Goal: Information Seeking & Learning: Learn about a topic

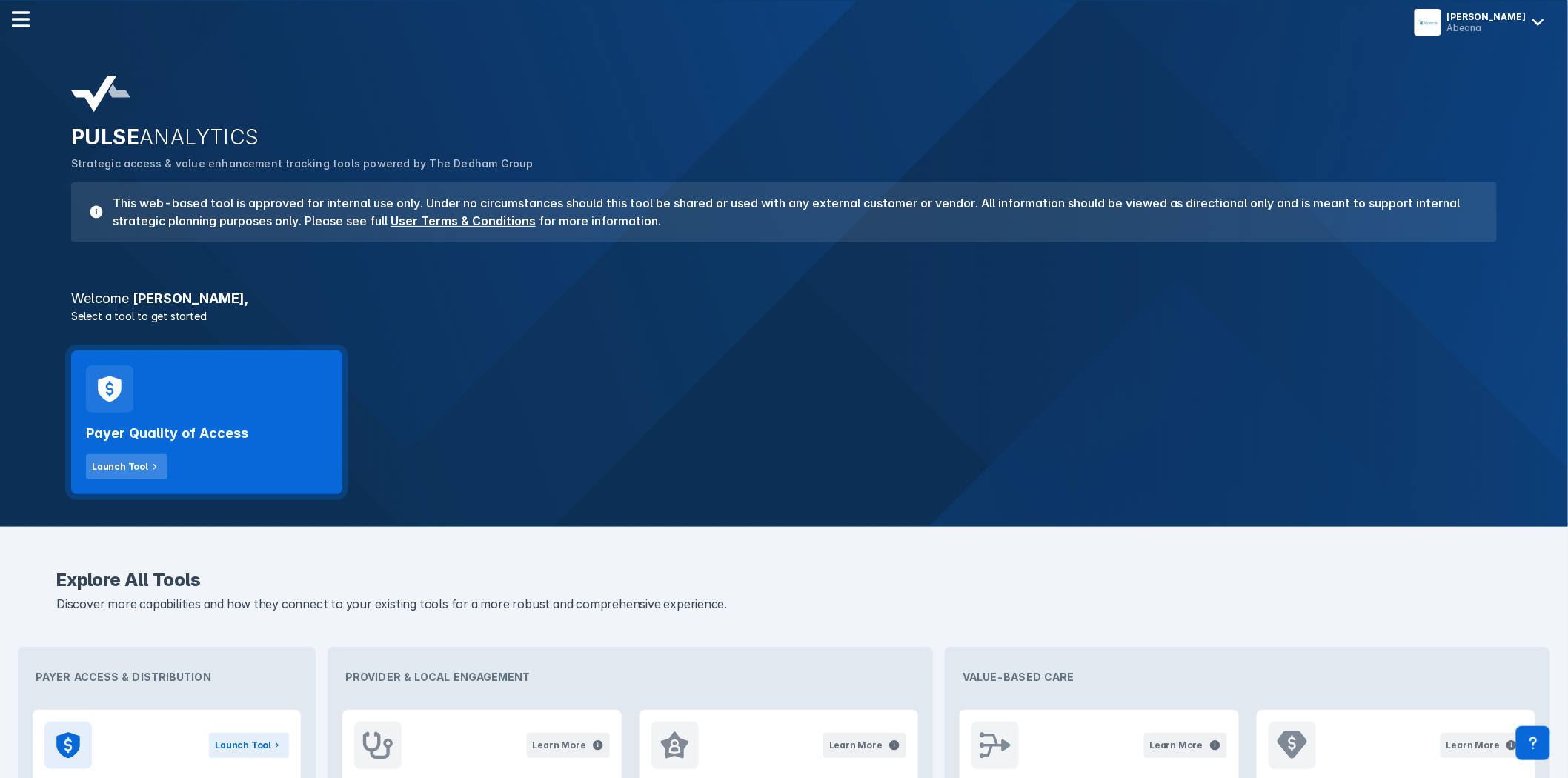
click at [130, 467] on div "Launch Tool" at bounding box center [120, 466] width 56 height 13
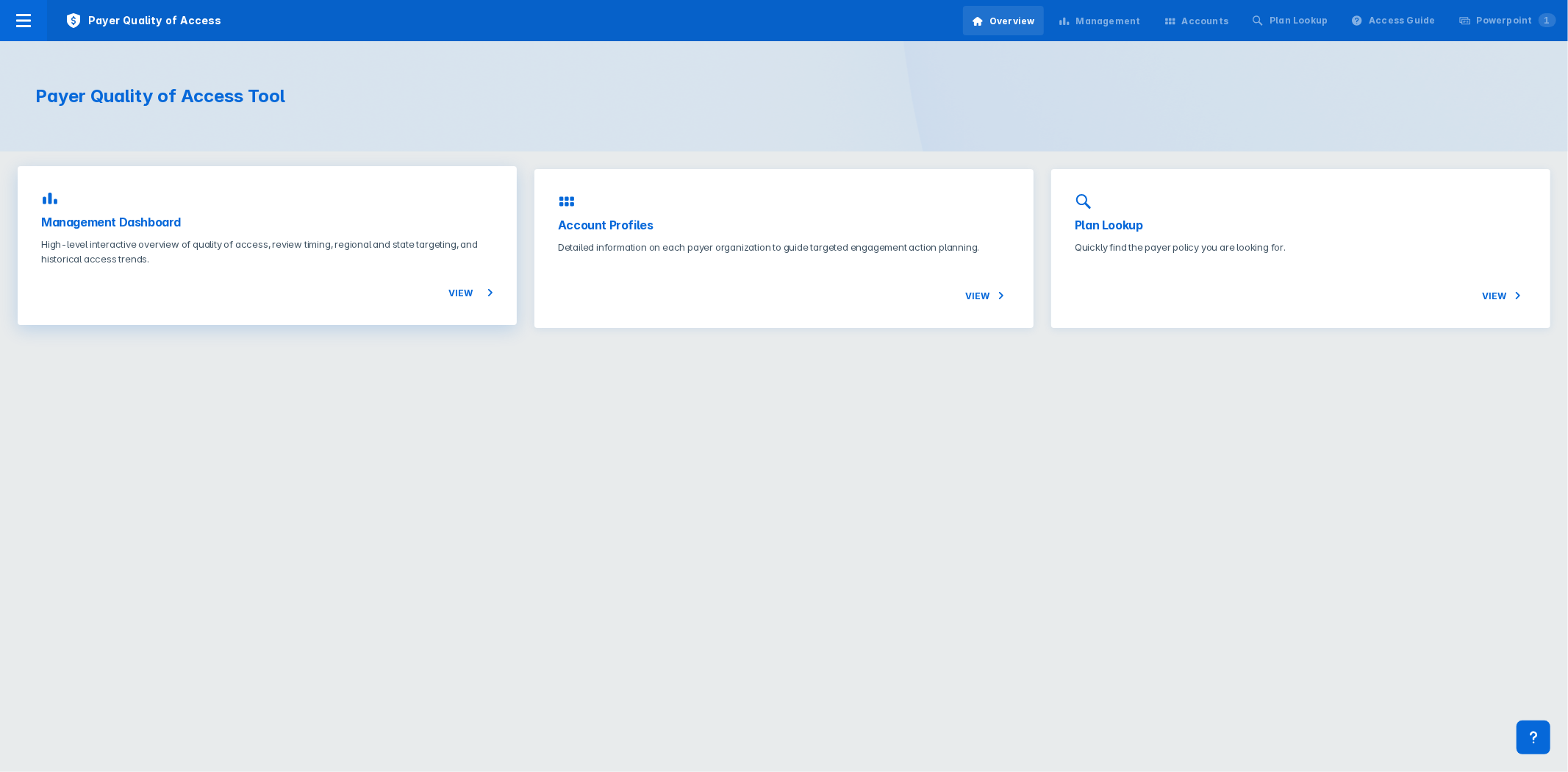
click at [326, 227] on h3 "Management Dashboard" at bounding box center [267, 222] width 452 height 17
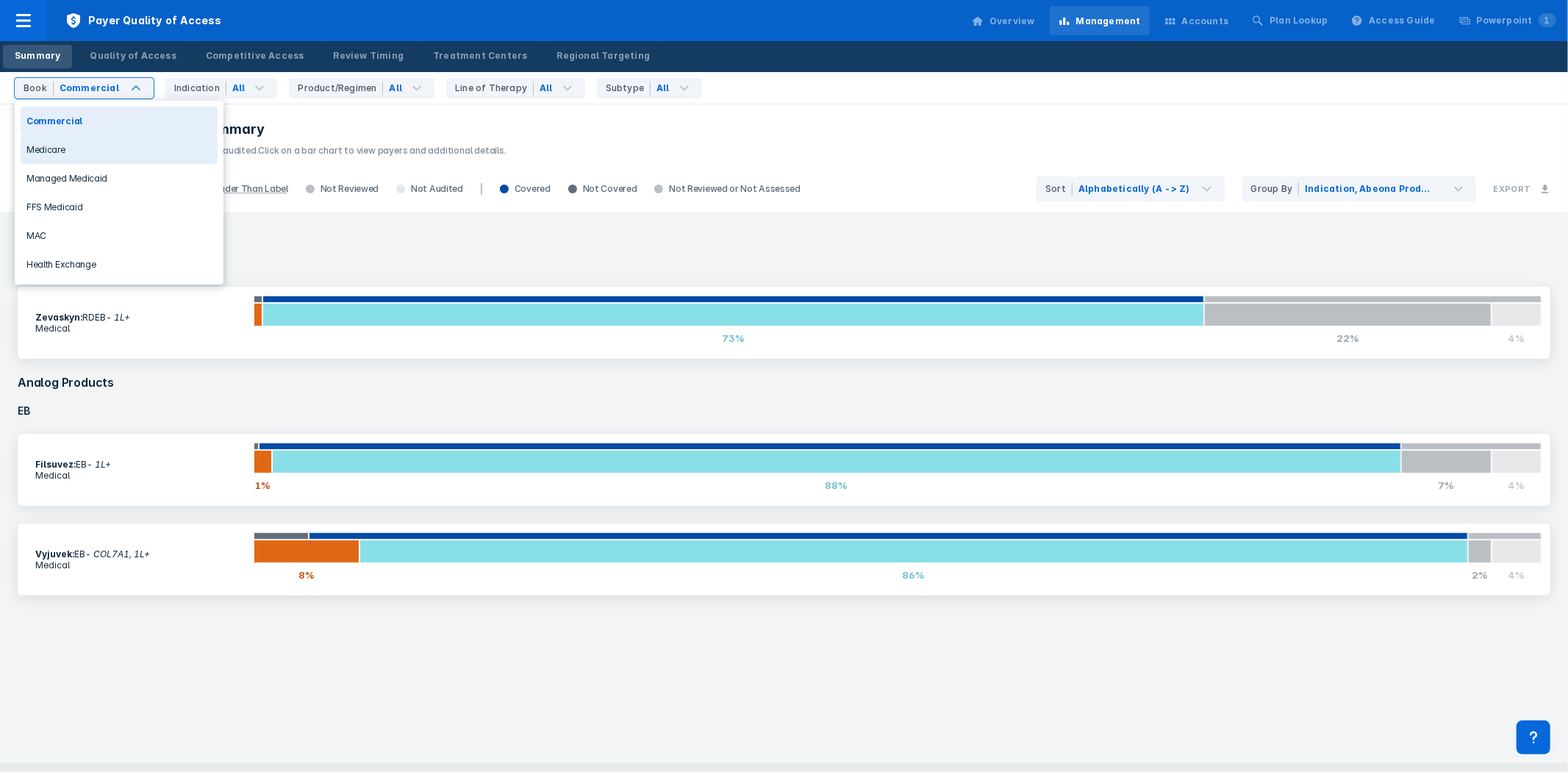
click at [128, 144] on div "Medicare" at bounding box center [119, 149] width 197 height 29
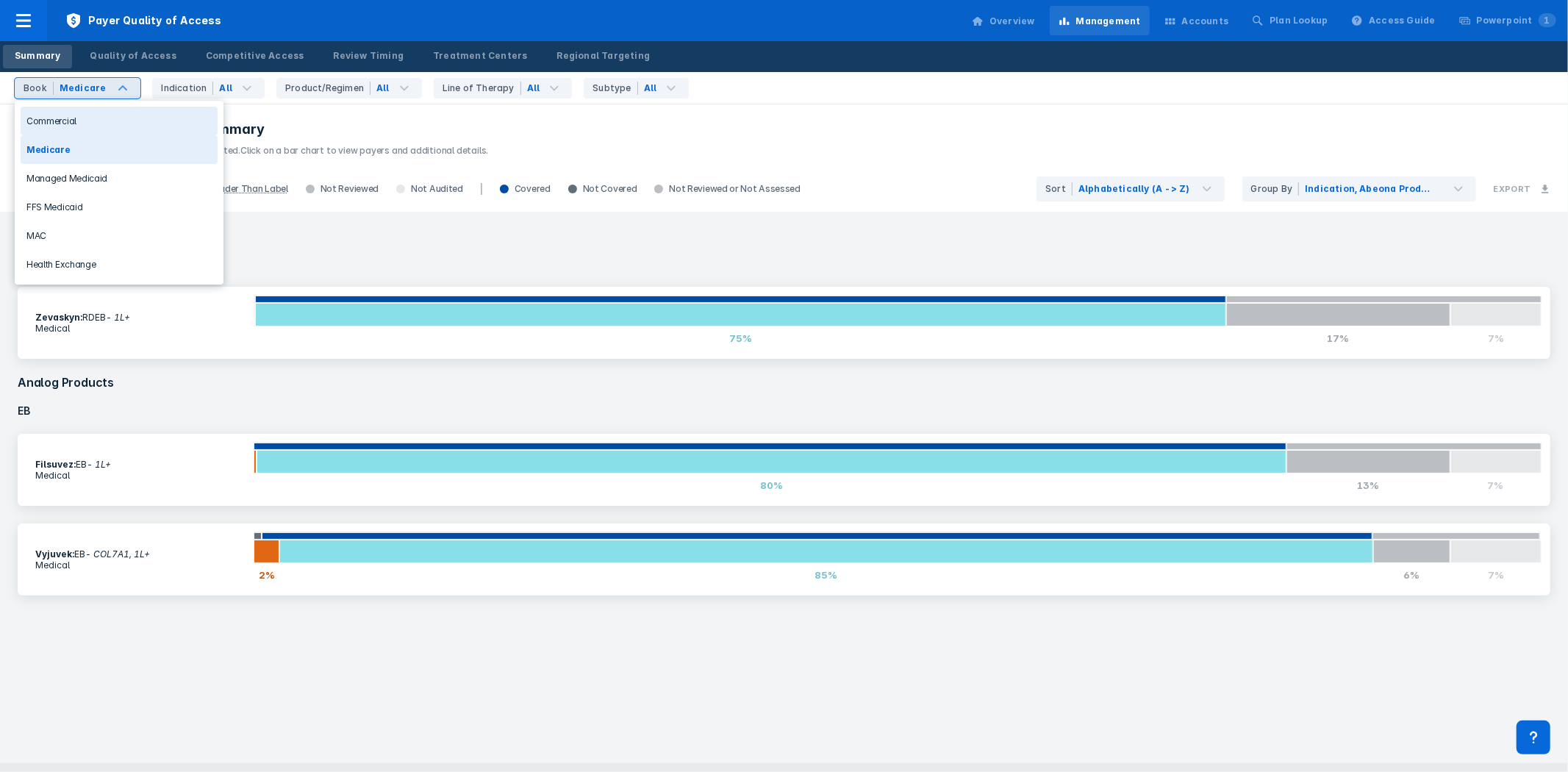
click at [83, 84] on div "Medicare" at bounding box center [83, 88] width 47 height 13
click at [114, 263] on div "Health Exchange" at bounding box center [119, 264] width 197 height 29
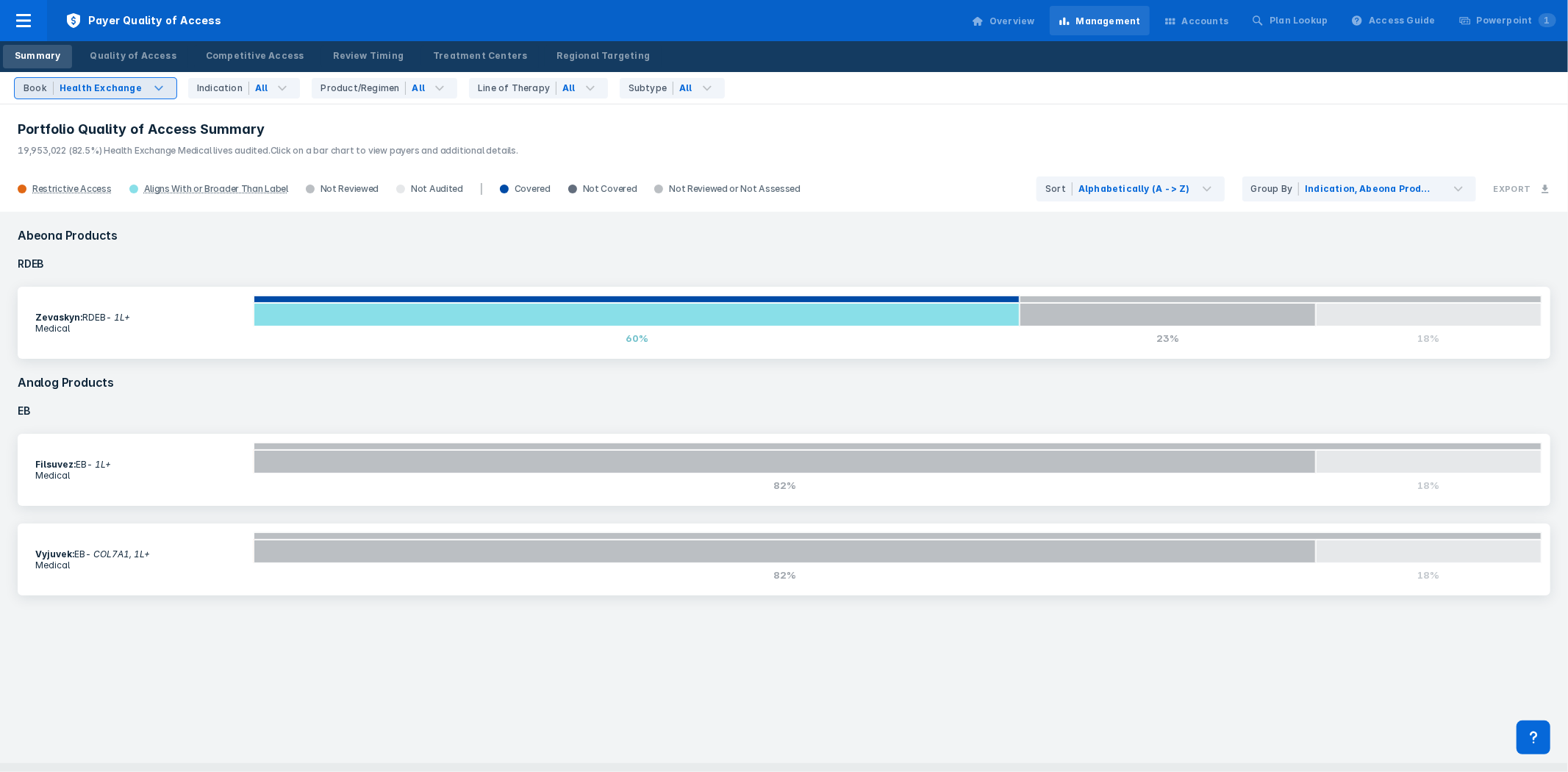
click at [147, 96] on div "Book Health Exchange" at bounding box center [96, 89] width 161 height 21
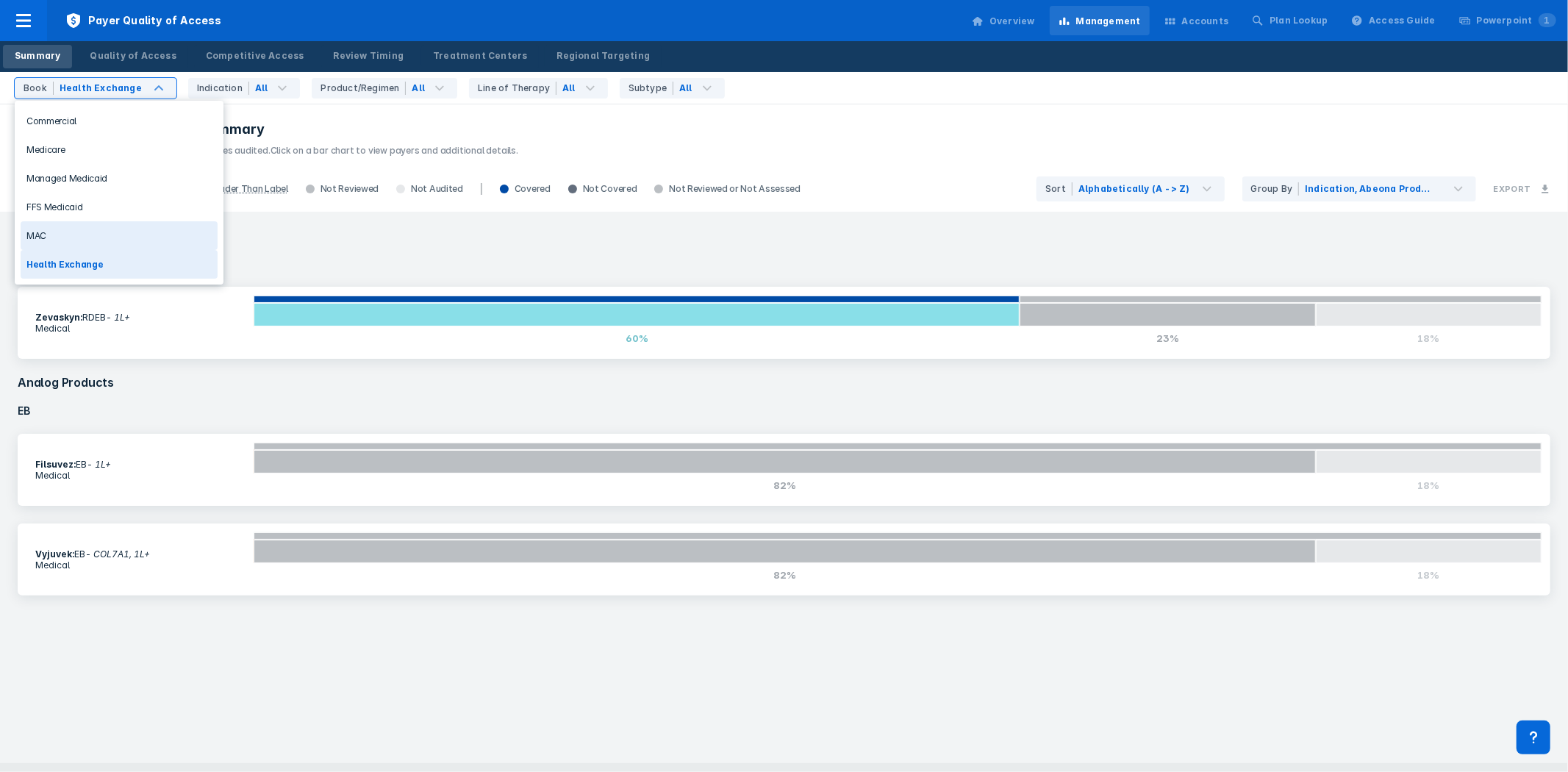
click at [142, 230] on div "MAC" at bounding box center [119, 235] width 197 height 29
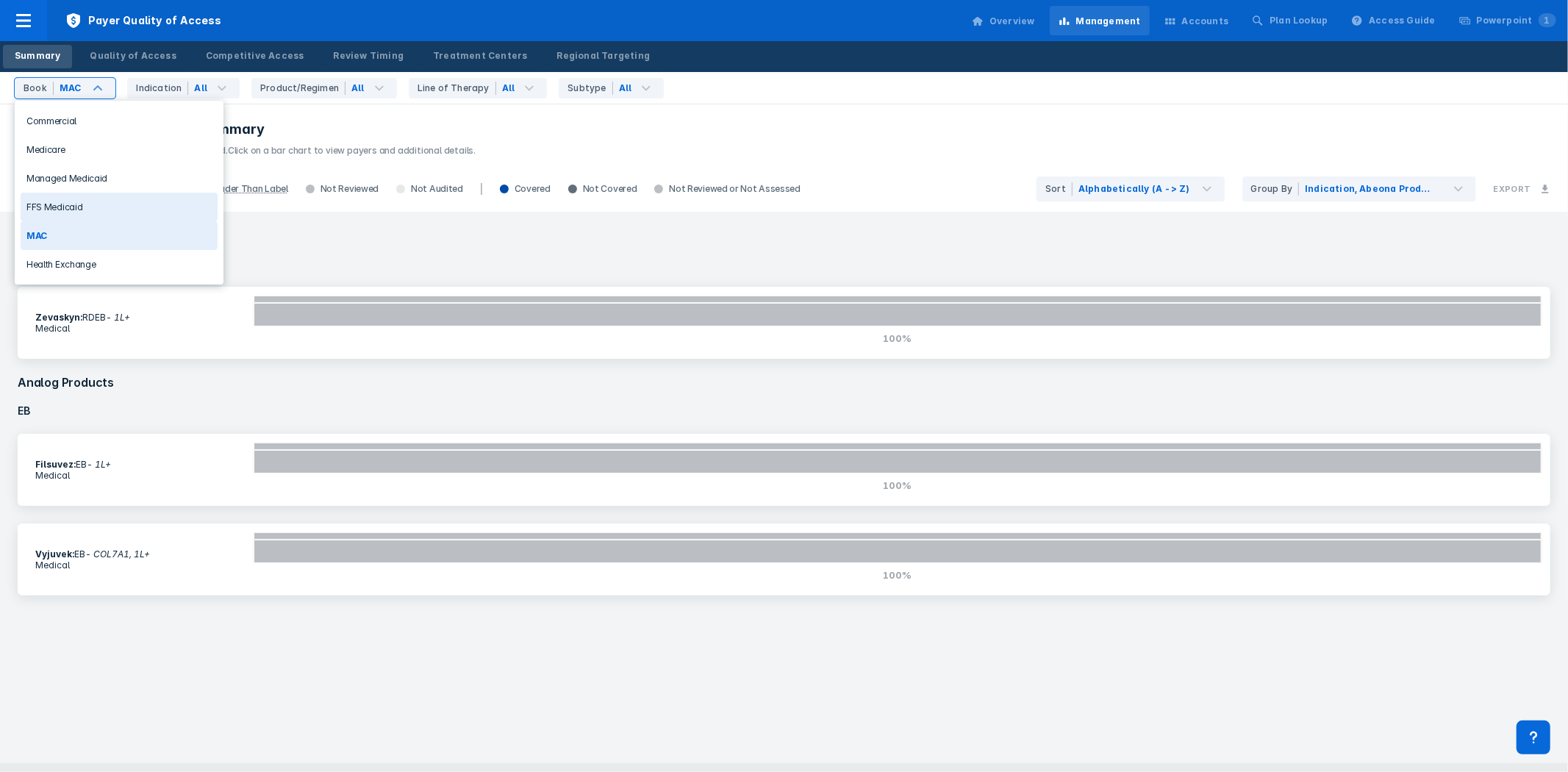
click at [114, 199] on div "FFS Medicaid" at bounding box center [119, 207] width 197 height 29
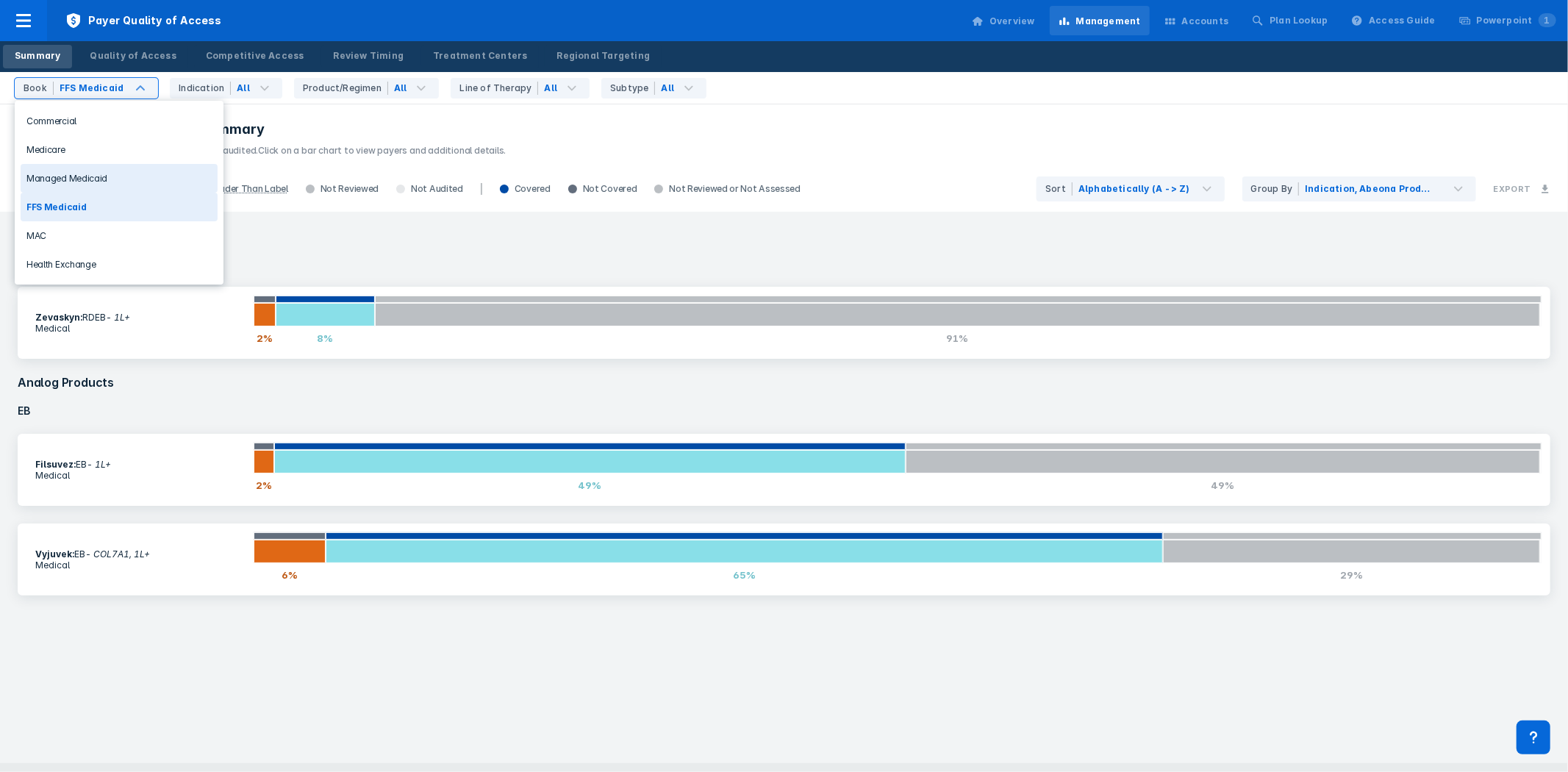
click at [128, 175] on div "Managed Medicaid" at bounding box center [119, 178] width 197 height 29
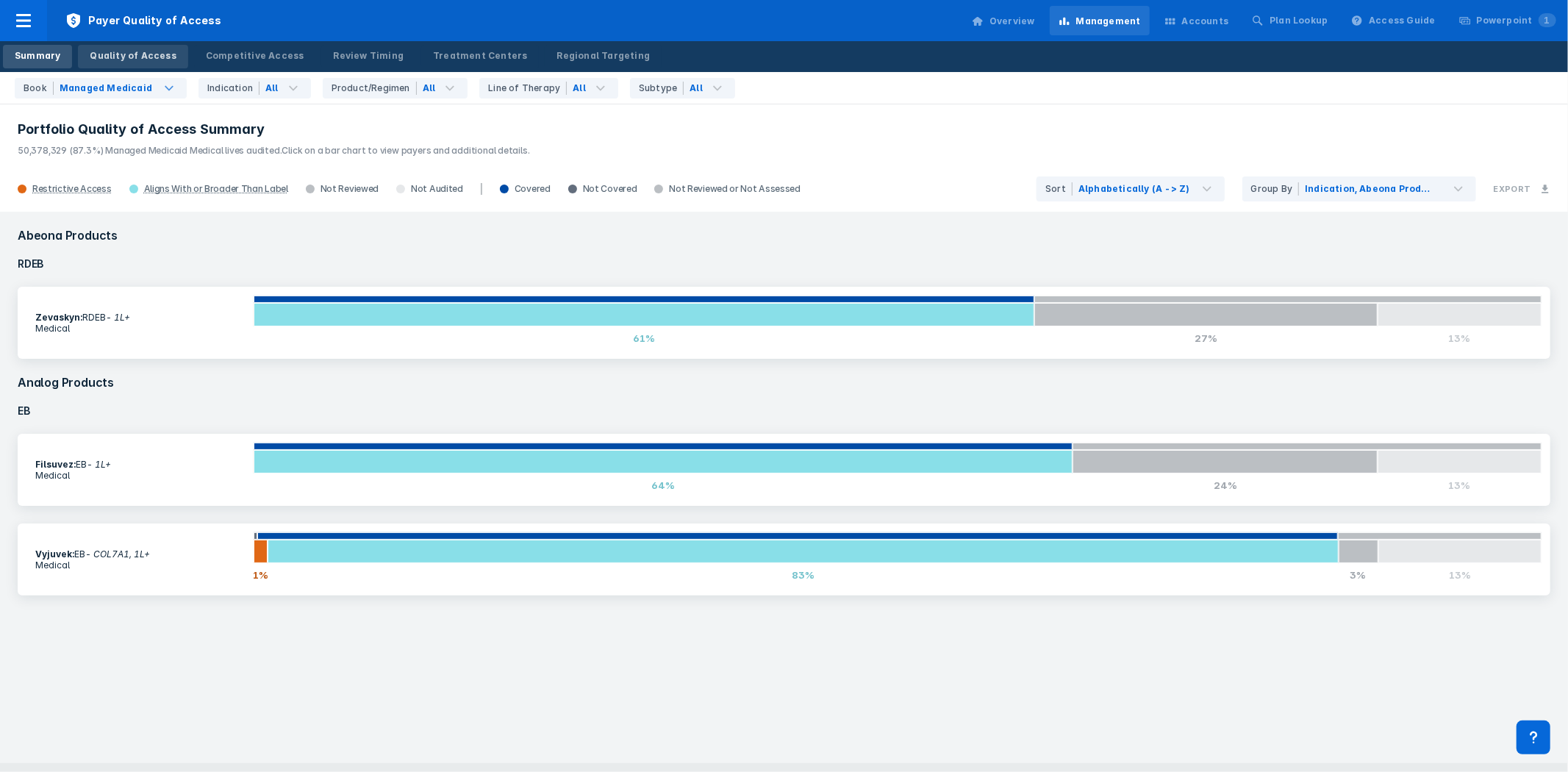
click at [140, 54] on div "Quality of Access" at bounding box center [132, 56] width 86 height 13
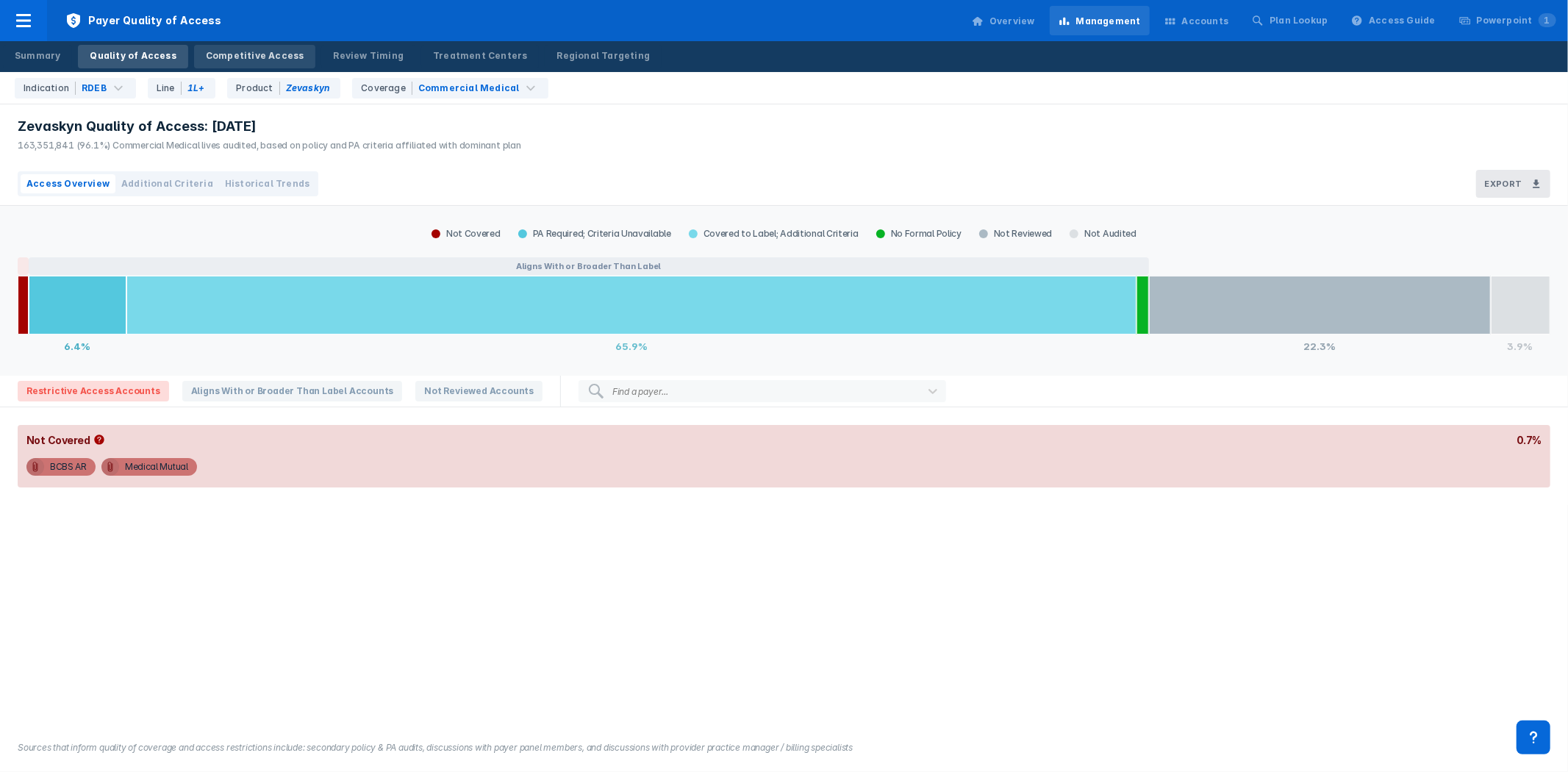
click at [219, 56] on div "Competitive Access" at bounding box center [254, 56] width 98 height 13
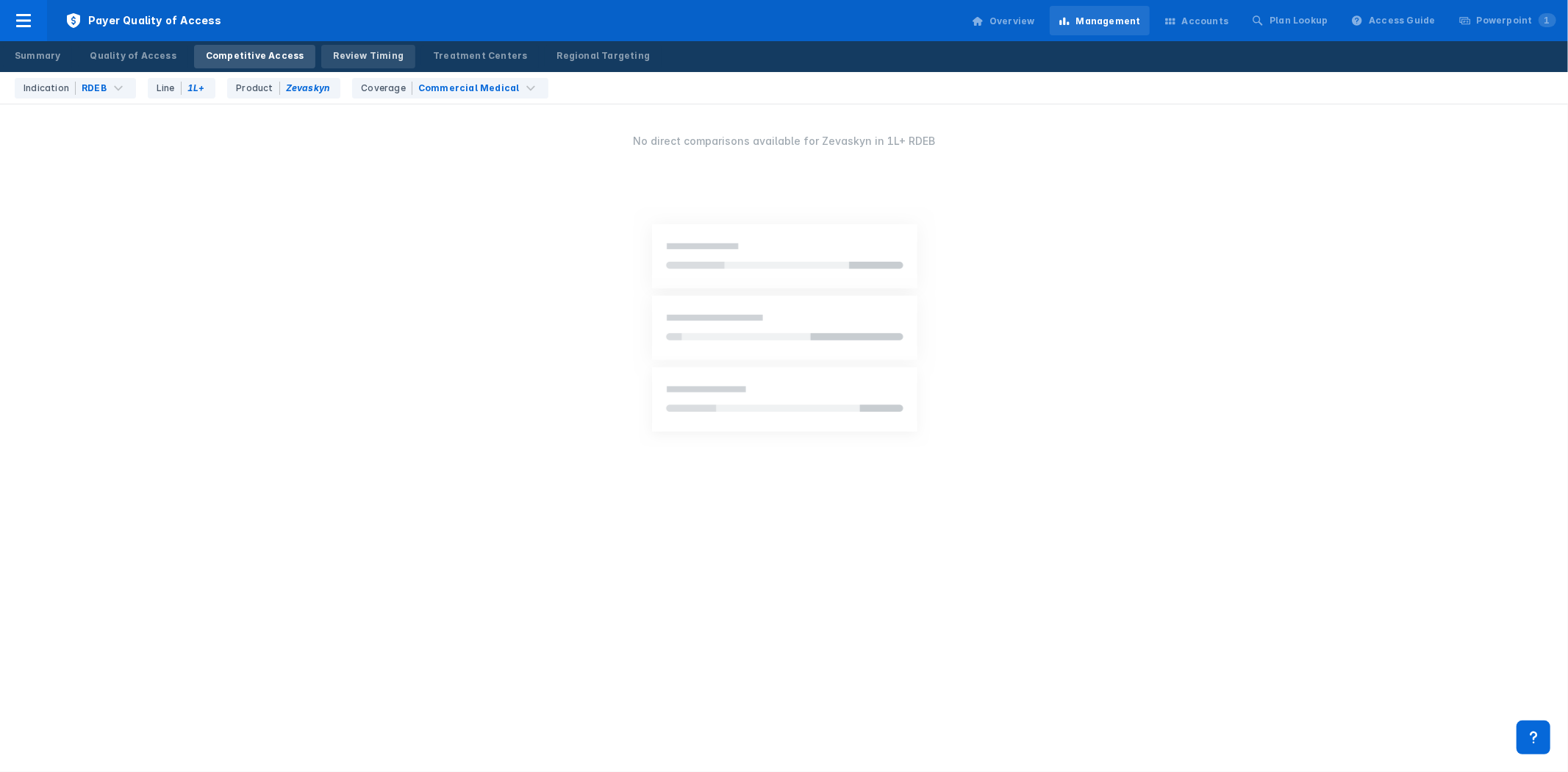
click at [352, 59] on div "Review Timing" at bounding box center [368, 56] width 70 height 13
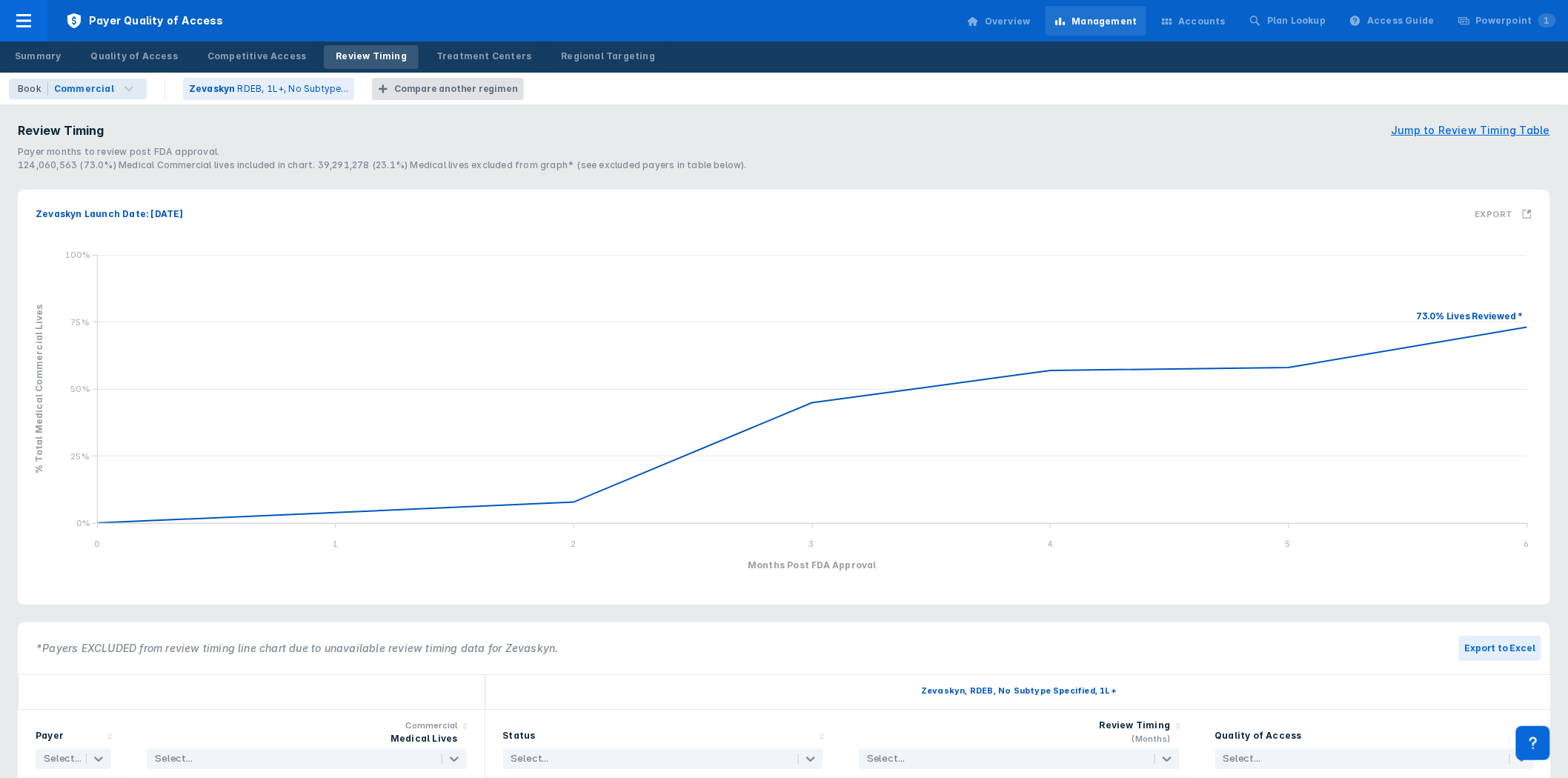
click at [77, 119] on section "Review Timing Jump to Review Timing Table Payer months to review post FDA appro…" at bounding box center [784, 147] width 1550 height 68
click at [99, 82] on div "Commercial" at bounding box center [84, 88] width 60 height 13
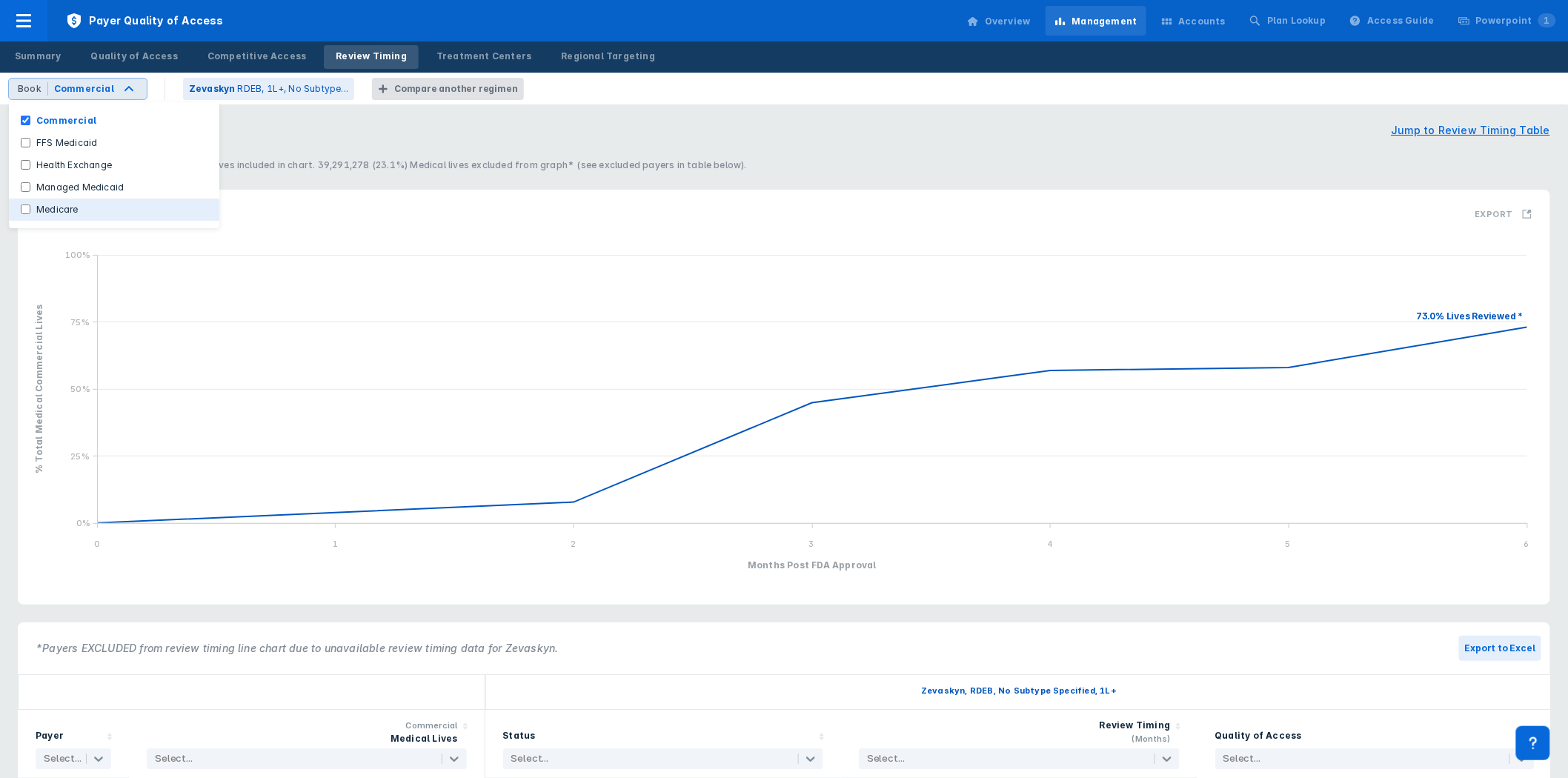
click at [26, 205] on input "Medicare" at bounding box center [25, 209] width 10 height 10
checkbox input "true"
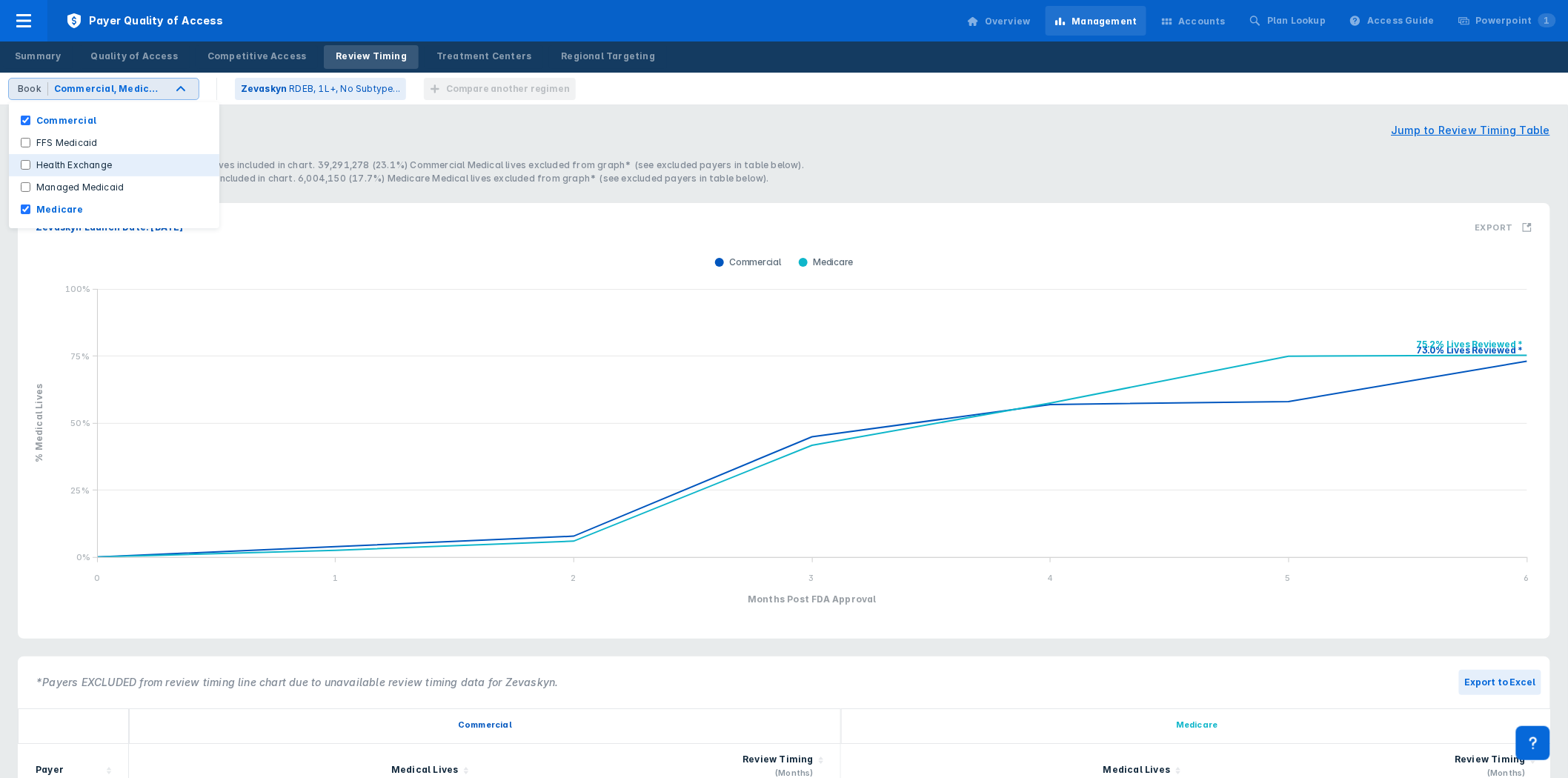
click at [22, 165] on Exchange "Health Exchange" at bounding box center [25, 165] width 10 height 10
checkbox Exchange "true"
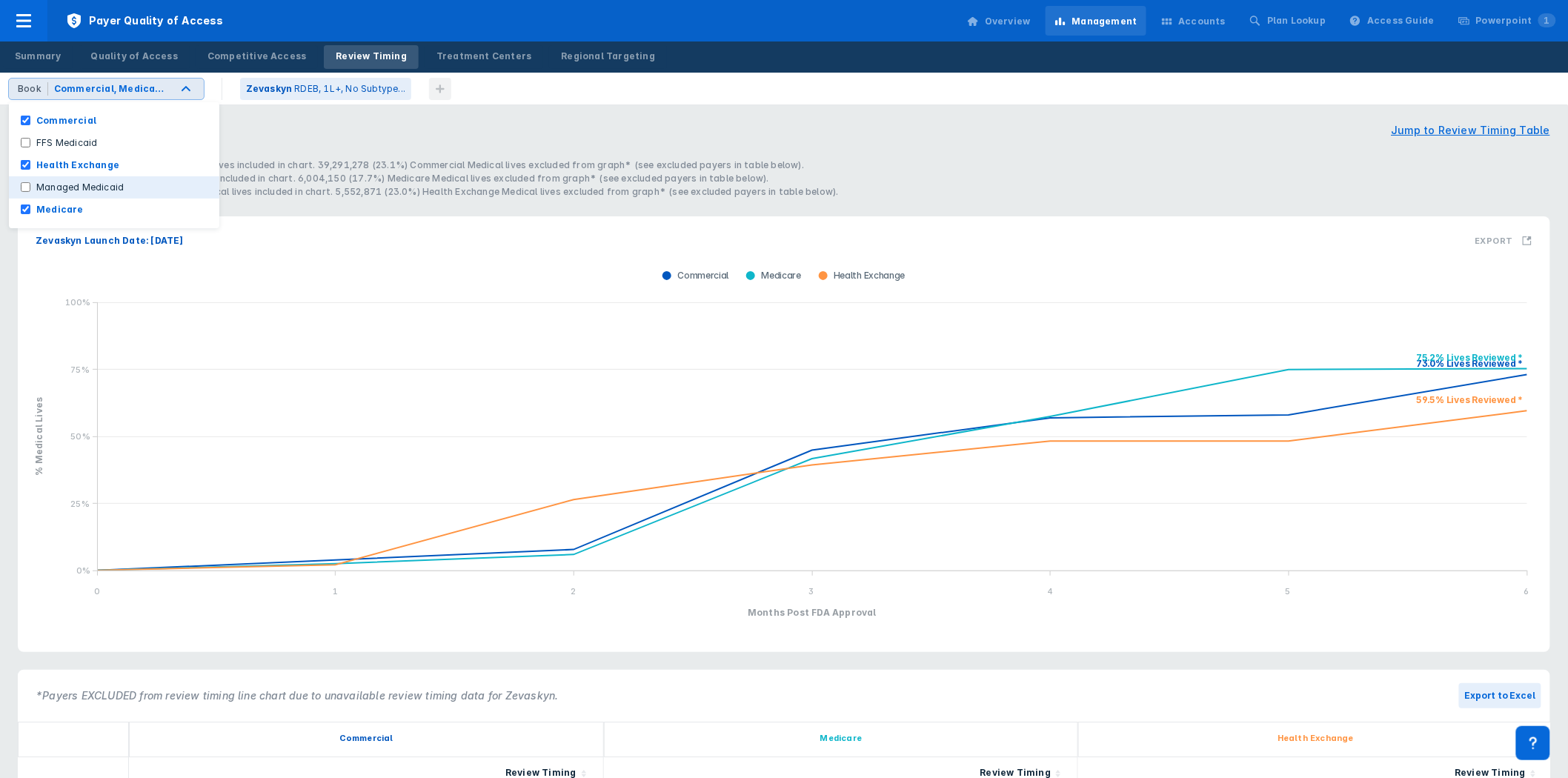
click at [24, 186] on Medicaid "Managed Medicaid" at bounding box center [25, 186] width 10 height 10
checkbox Medicaid "true"
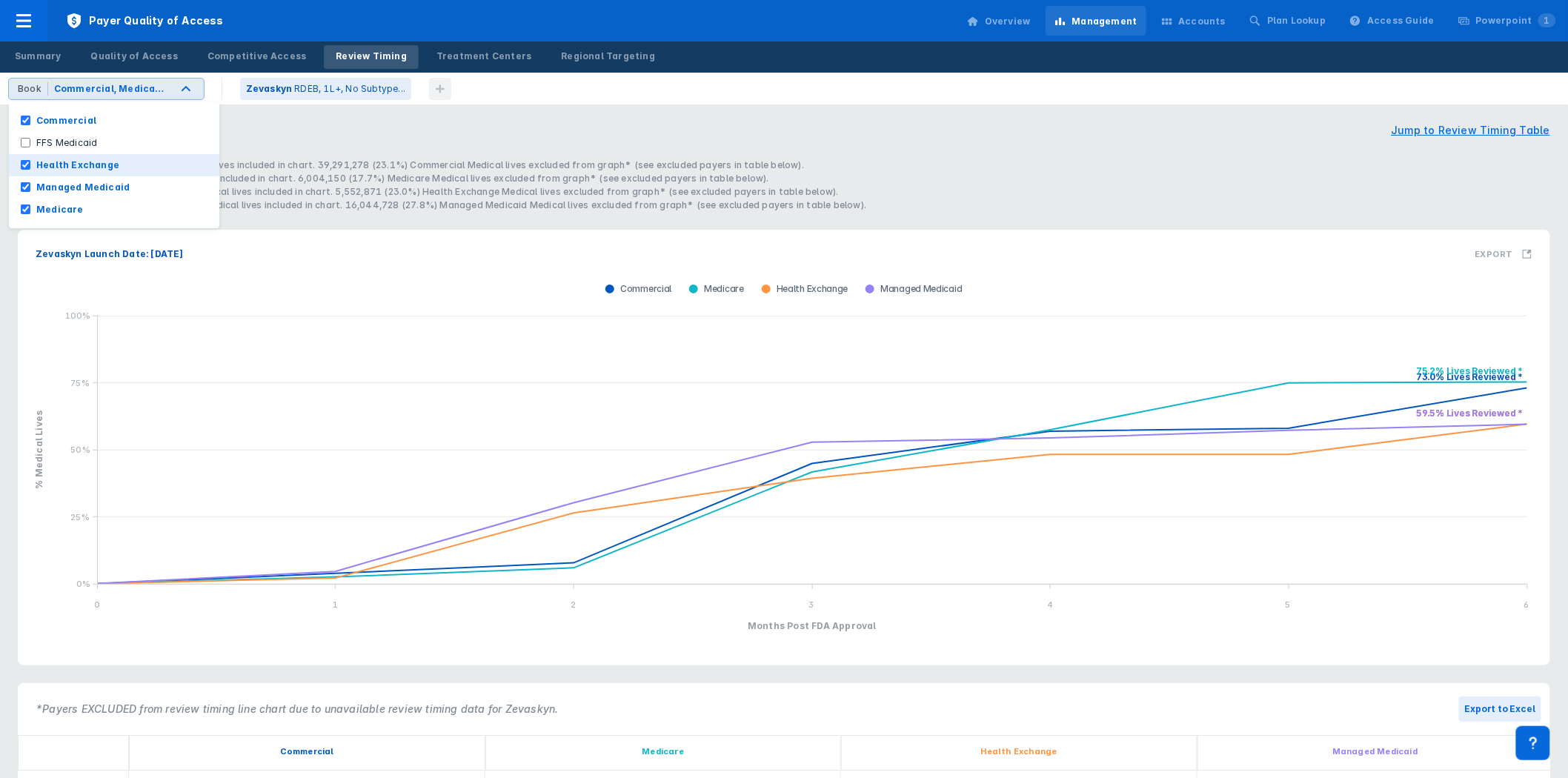
click at [27, 165] on Exchange "Health Exchange" at bounding box center [25, 165] width 10 height 10
checkbox Exchange "false"
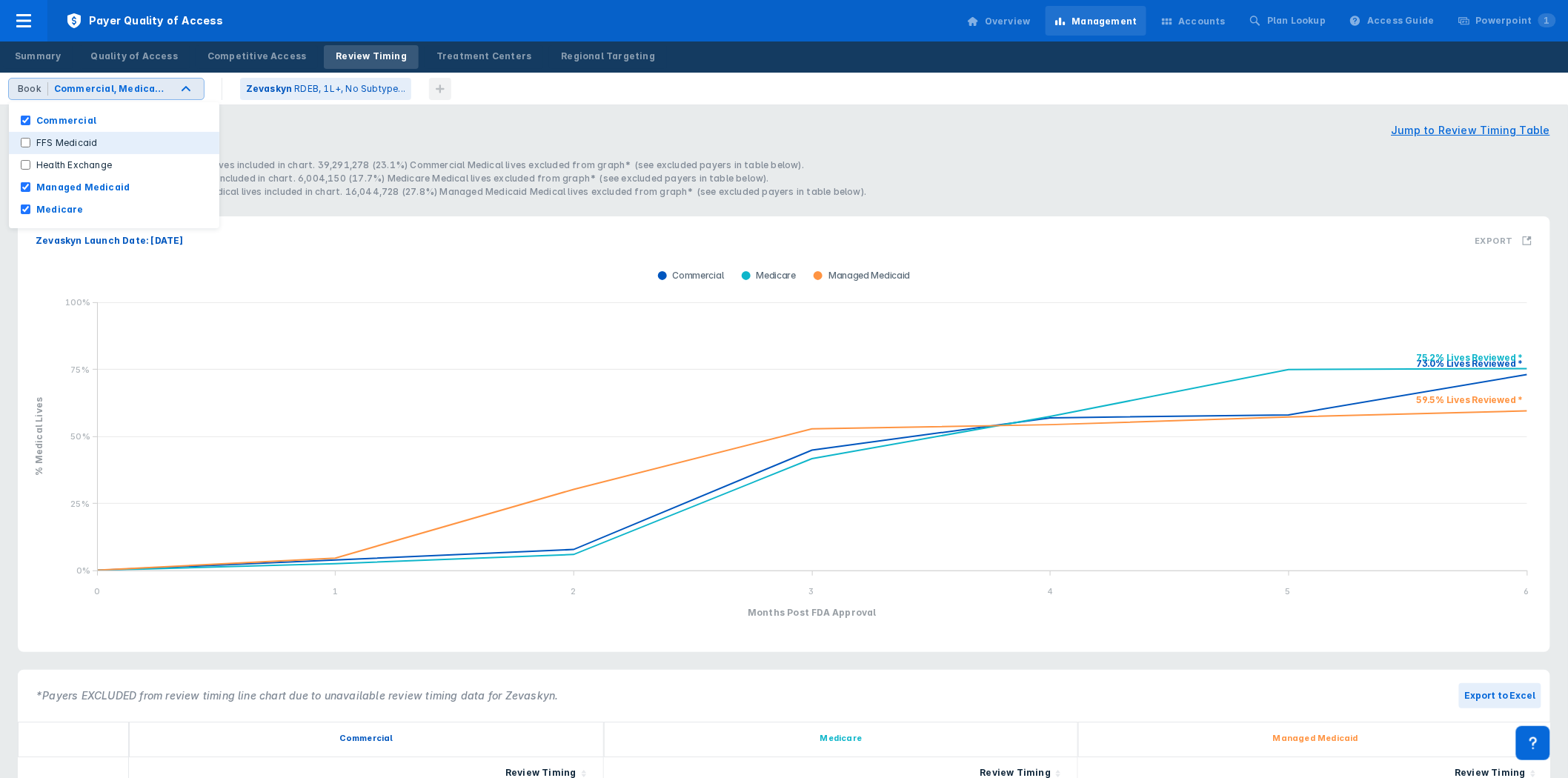
click at [24, 143] on Medicaid "FFS Medicaid" at bounding box center [25, 142] width 10 height 10
checkbox Medicaid "true"
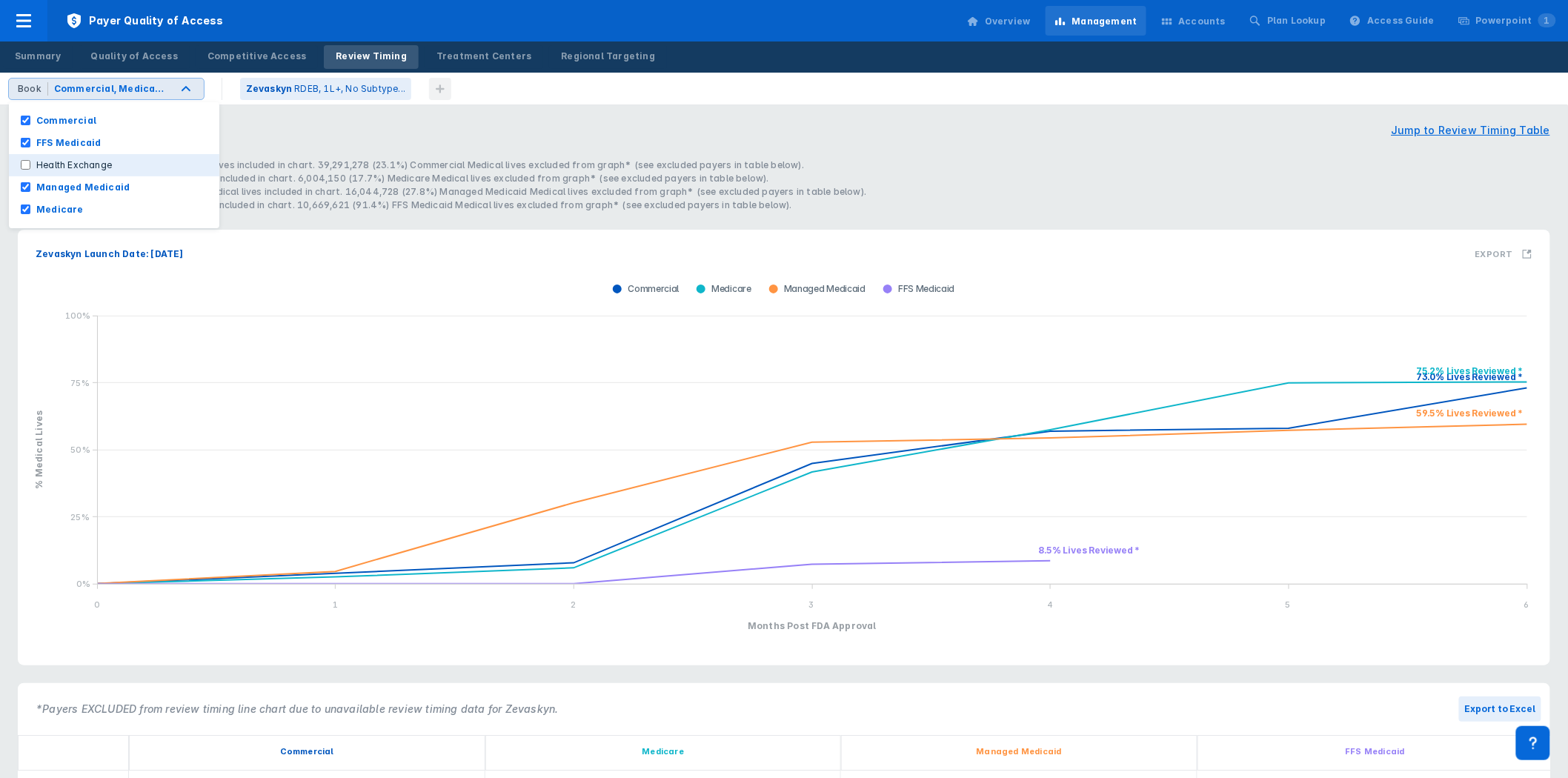
click at [26, 165] on Exchange "Health Exchange" at bounding box center [25, 165] width 10 height 10
checkbox Exchange "true"
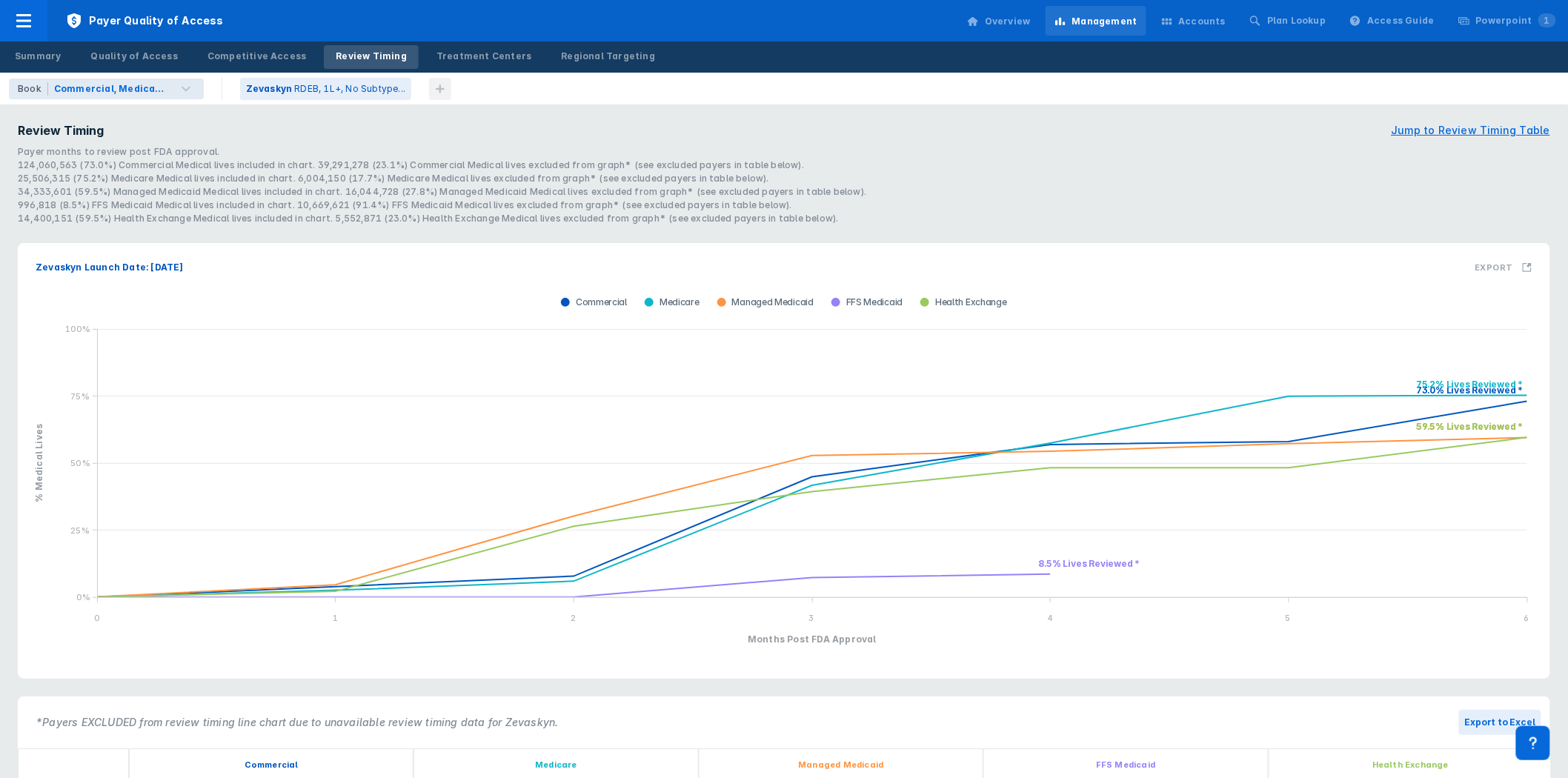
click at [264, 189] on div "34,333,601 (59.5%) Managed Medicaid Medical lives included in chart. 16,044,728…" at bounding box center [784, 192] width 1533 height 13
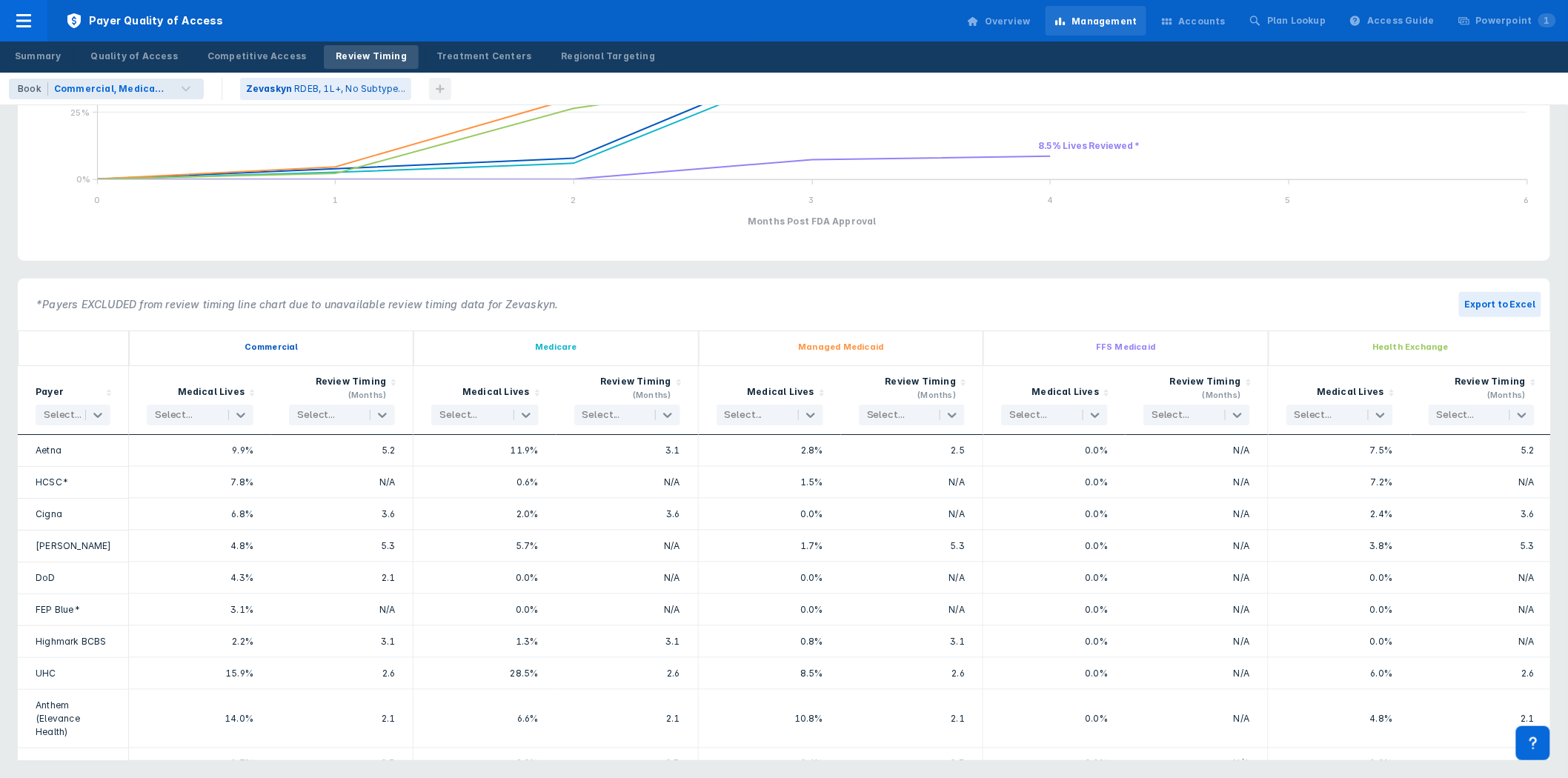
click at [48, 449] on div "Aetna" at bounding box center [74, 450] width 75 height 13
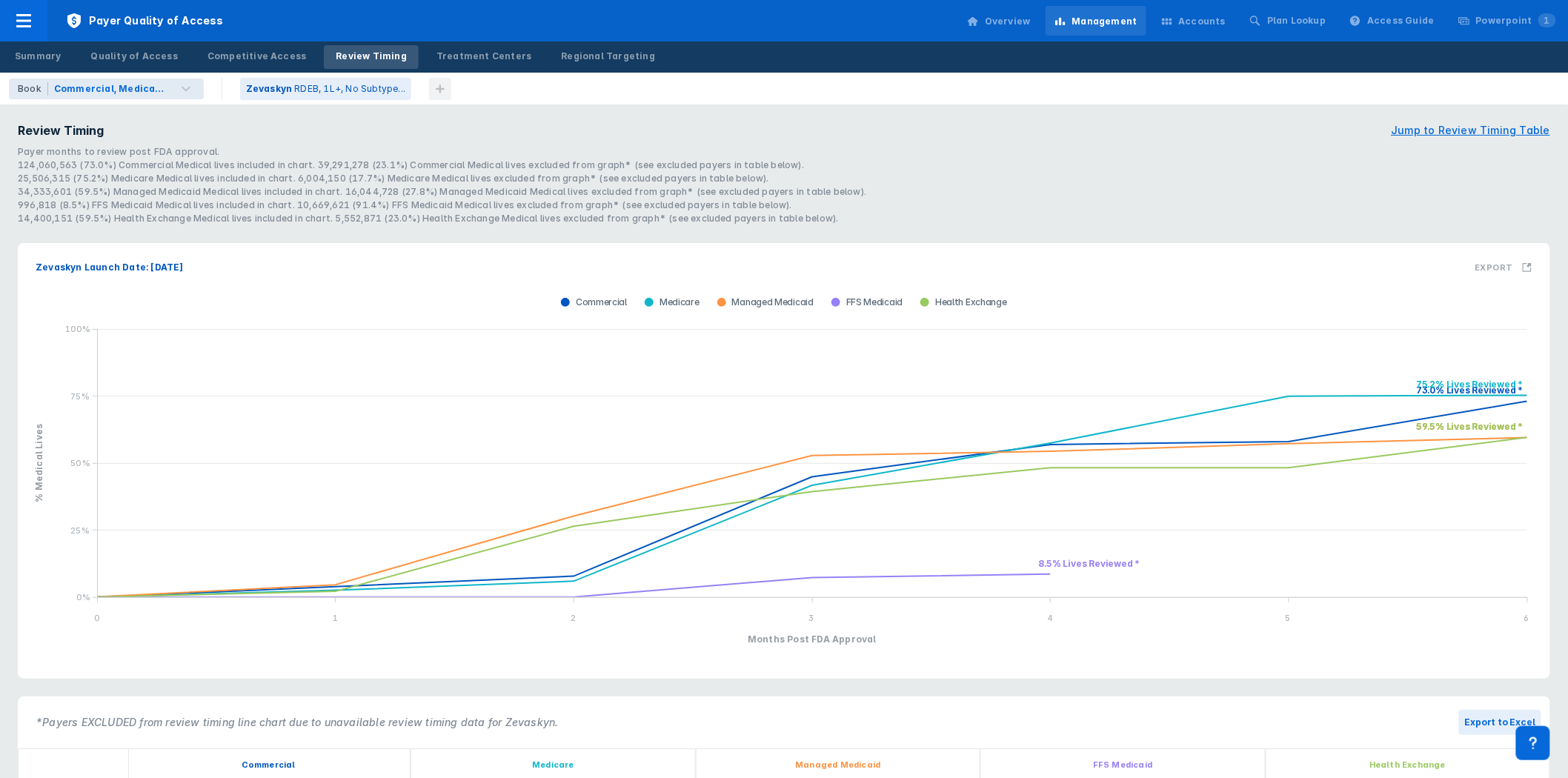
click at [979, 26] on icon at bounding box center [974, 22] width 12 height 12
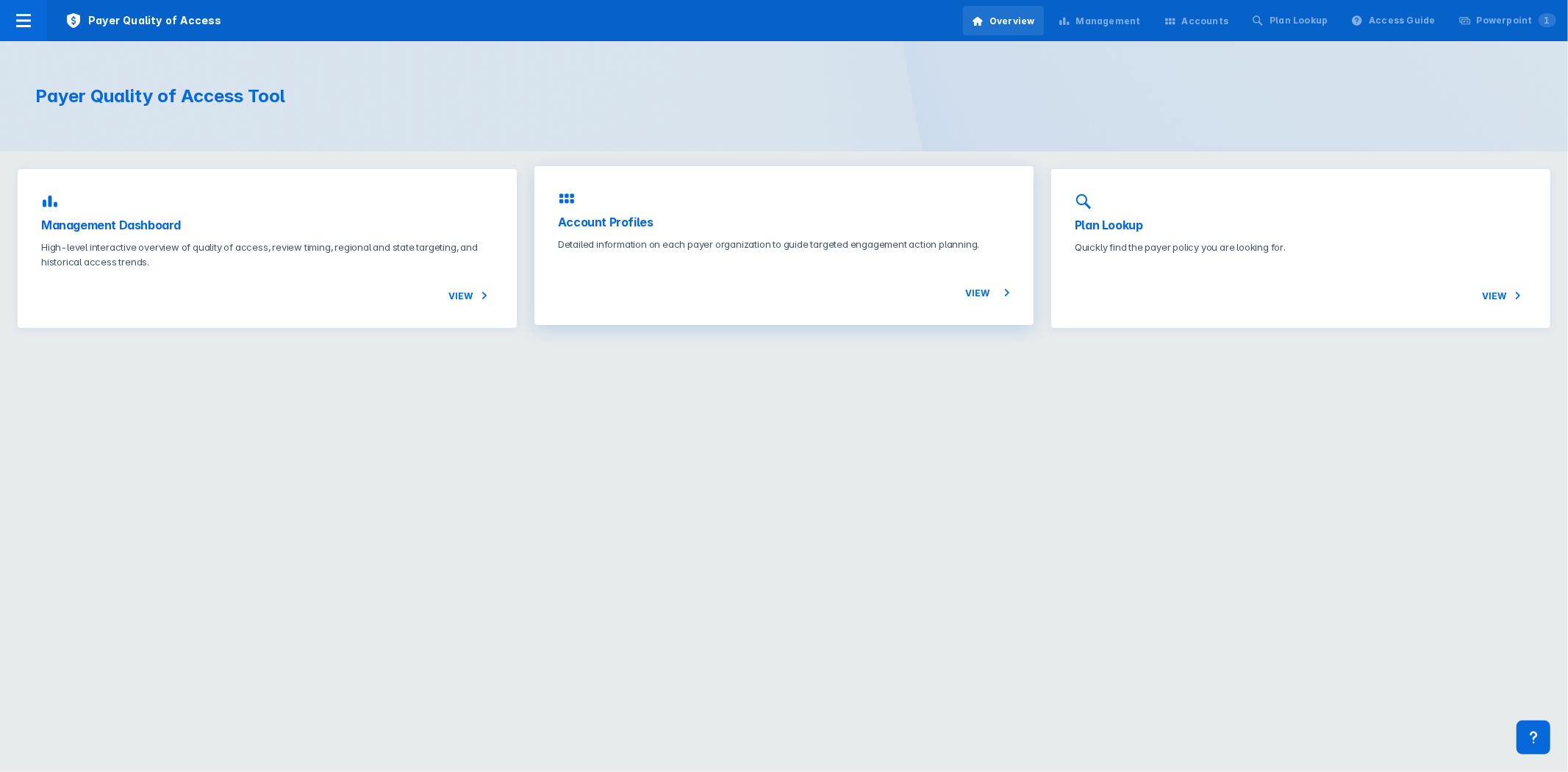
click at [636, 261] on div "View" at bounding box center [784, 277] width 452 height 50
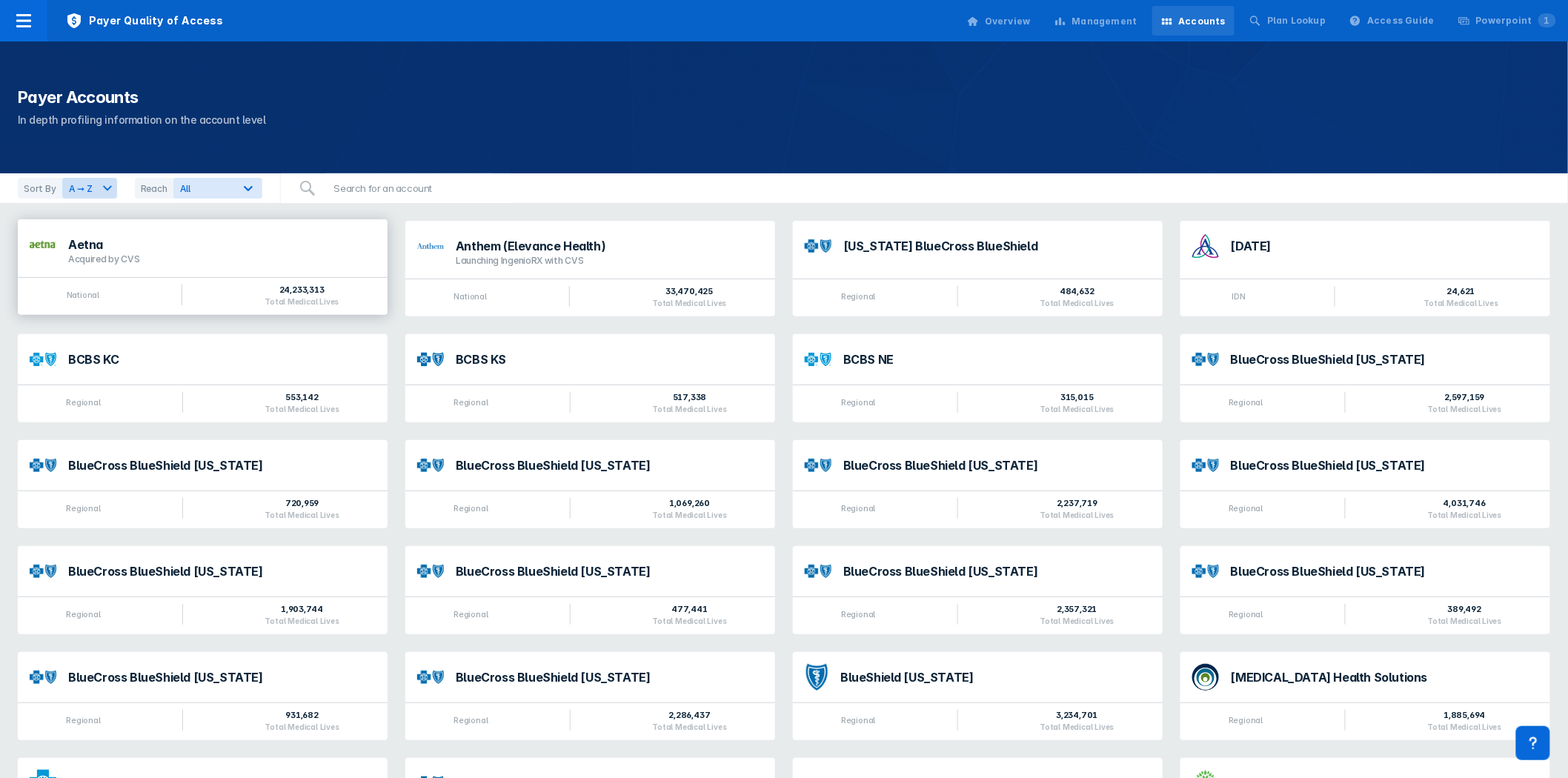
click at [302, 263] on div "Acquired by CVS" at bounding box center [221, 260] width 307 height 12
click at [45, 245] on img at bounding box center [43, 244] width 26 height 7
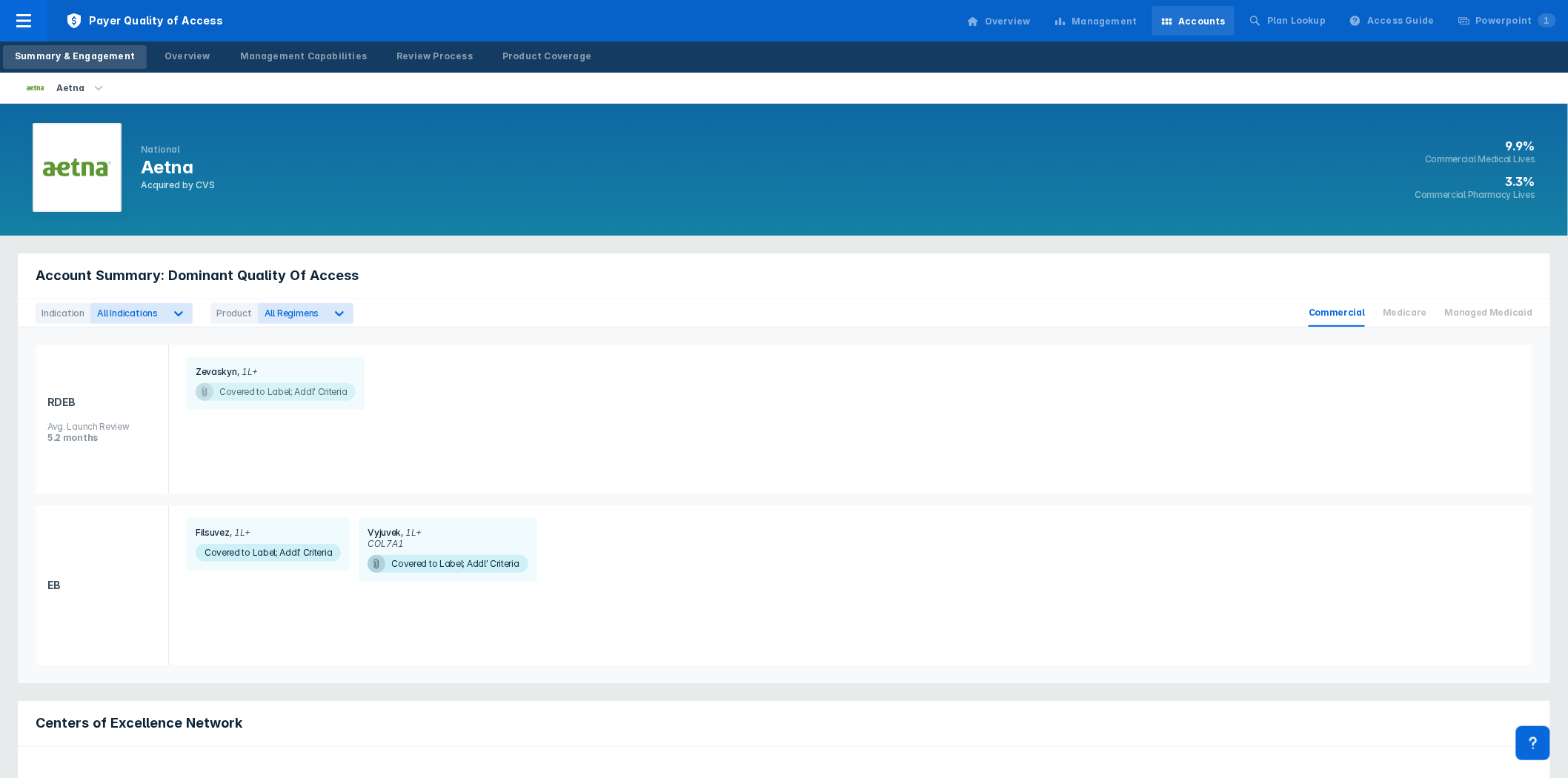
click at [273, 396] on span "Covered to Label; Addl' Criteria" at bounding box center [276, 392] width 160 height 18
